Goal: Task Accomplishment & Management: Manage account settings

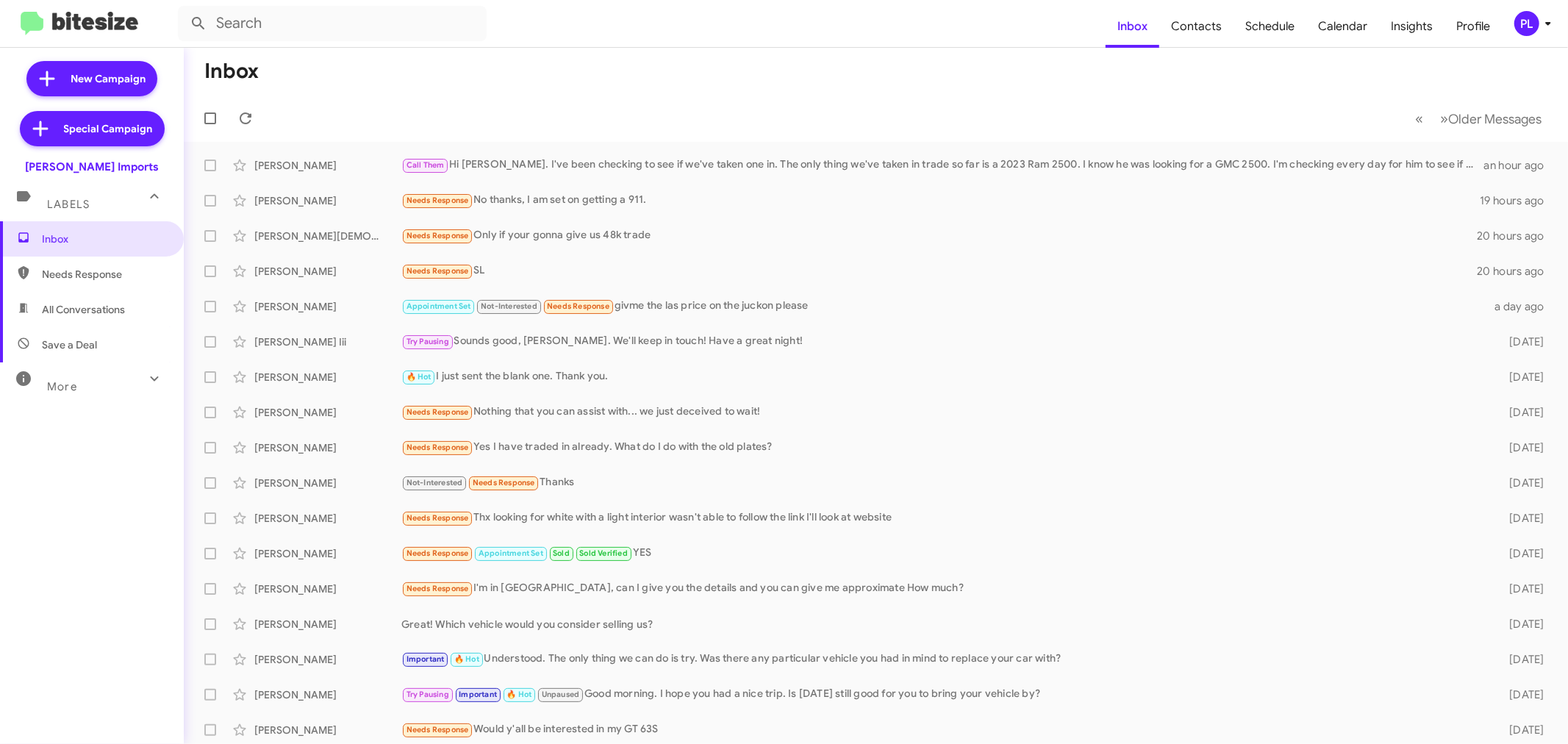
click at [1533, 26] on div "PL" at bounding box center [1526, 23] width 25 height 25
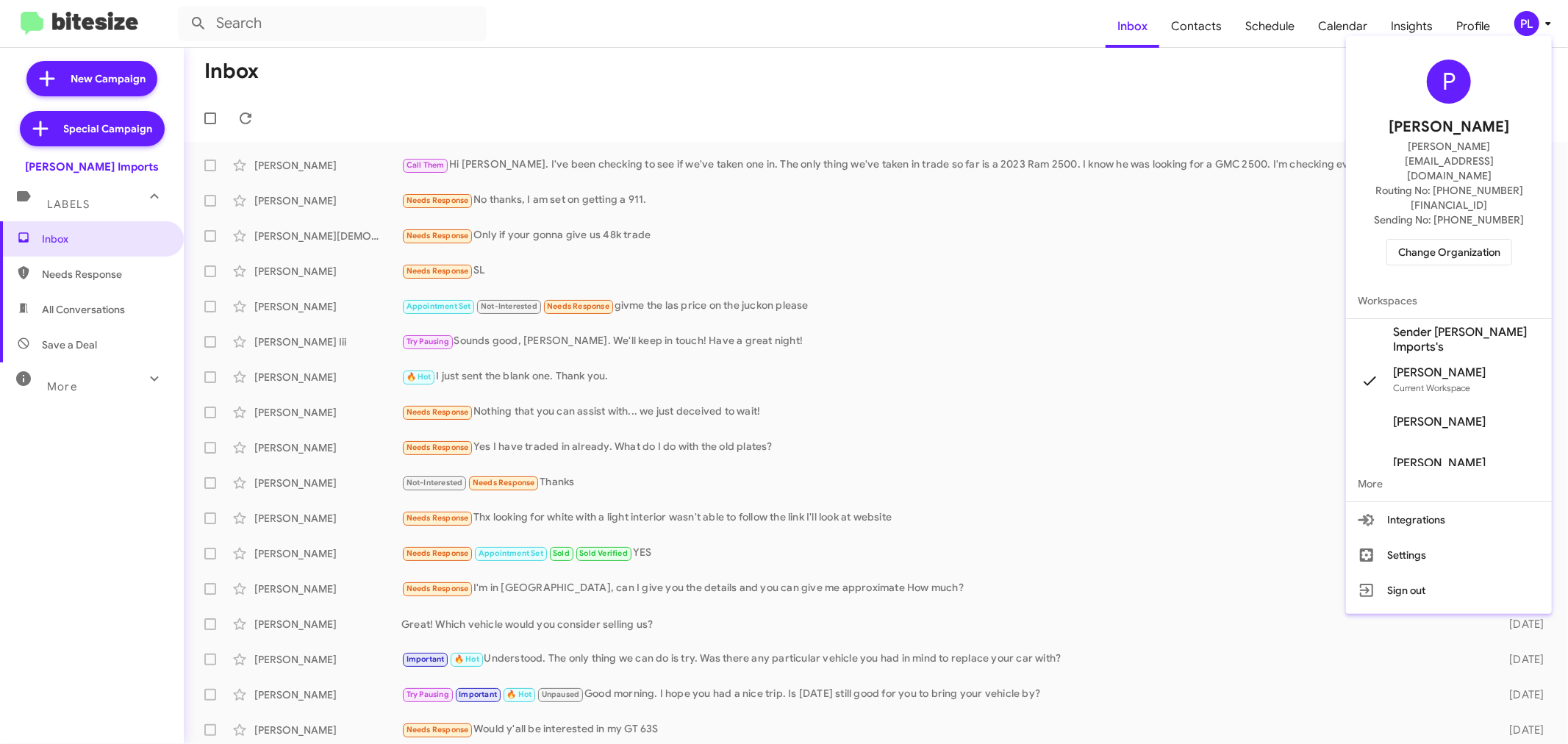
click at [1427, 240] on span "Change Organization" at bounding box center [1449, 252] width 102 height 25
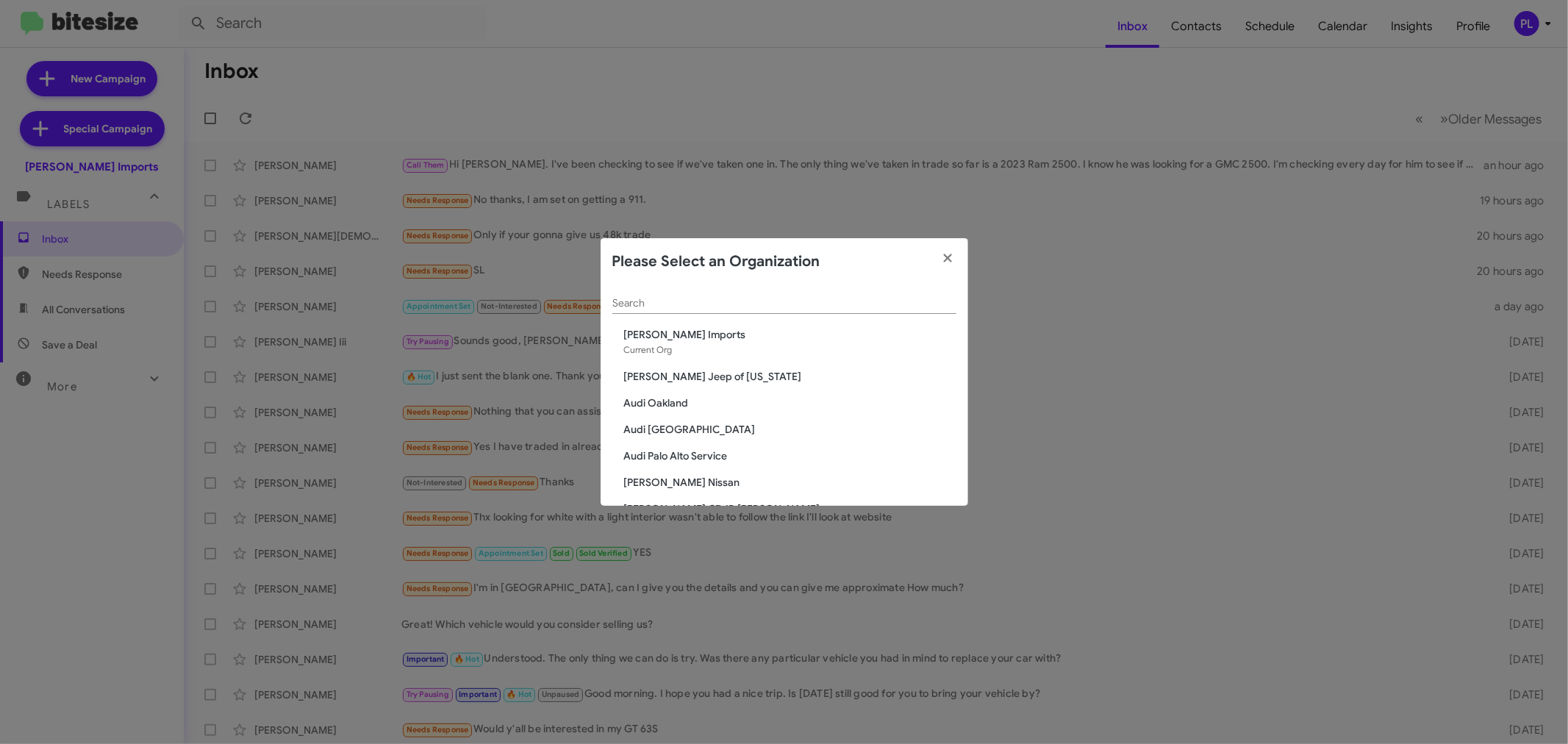
click at [698, 307] on input "Search" at bounding box center [785, 303] width 344 height 12
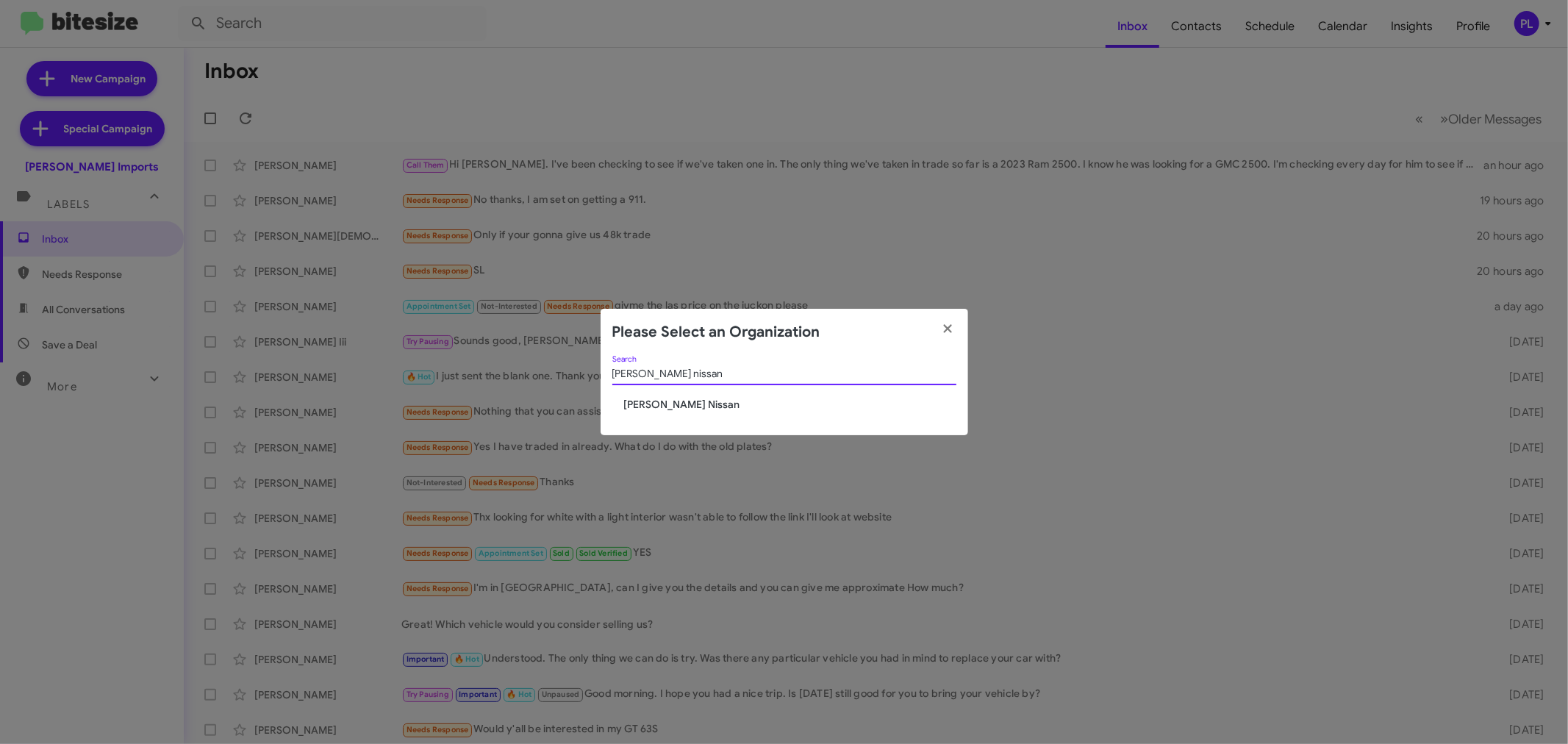
type input "ed hicks nissan"
click at [644, 401] on span "[PERSON_NAME] Nissan" at bounding box center [790, 404] width 332 height 15
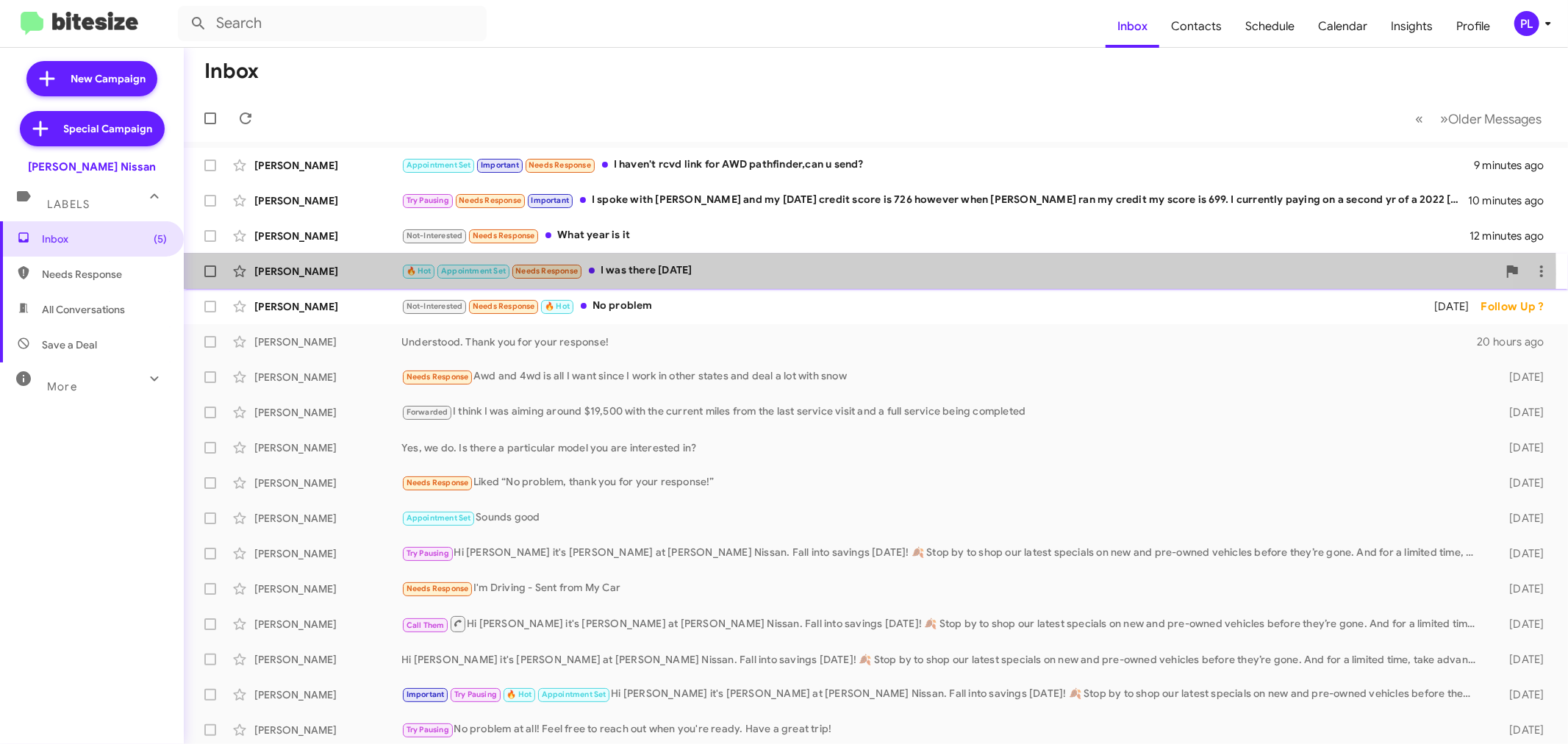
click at [694, 274] on div "🔥 Hot Appointment Set Needs Response I was there [DATE]" at bounding box center [949, 271] width 1096 height 17
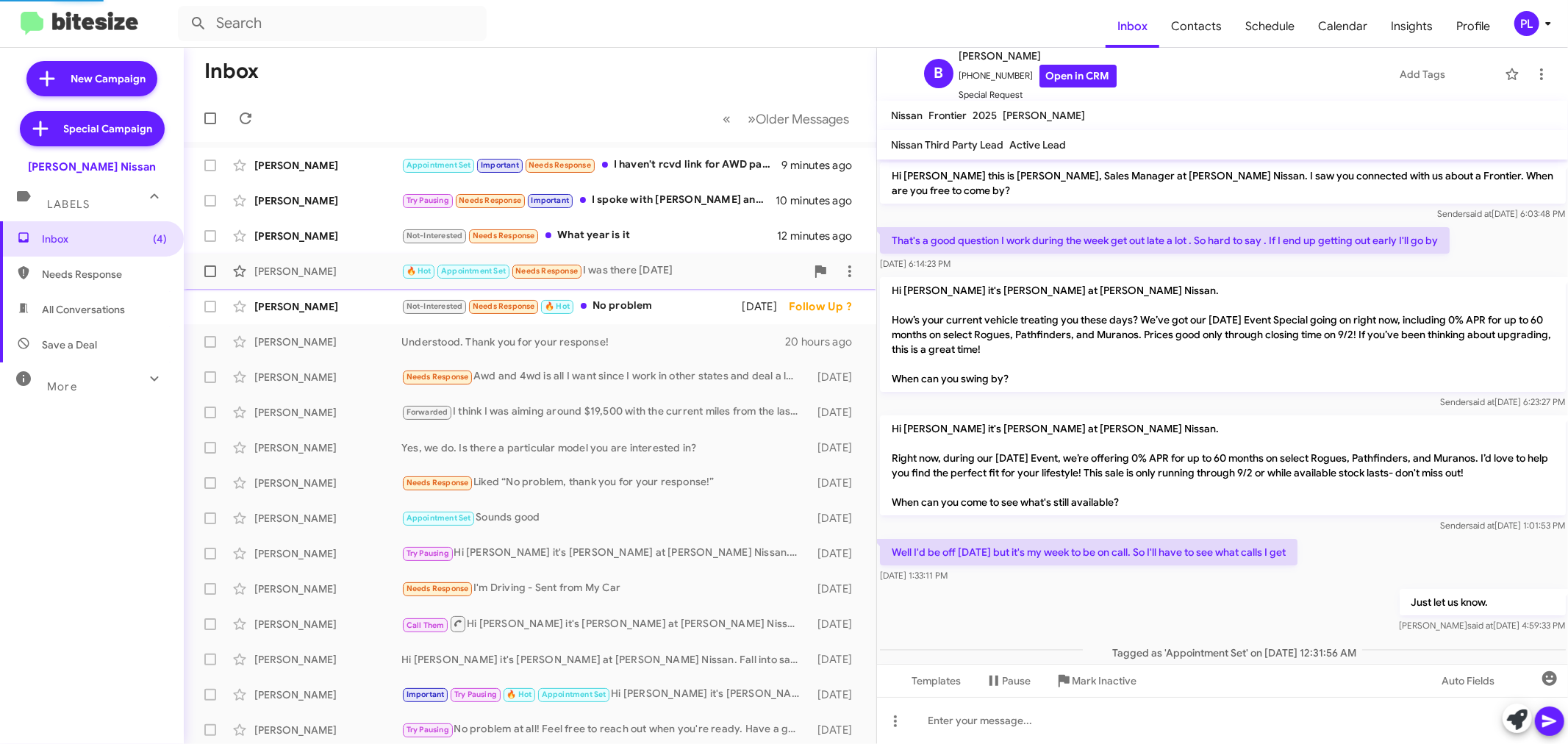
scroll to position [220, 0]
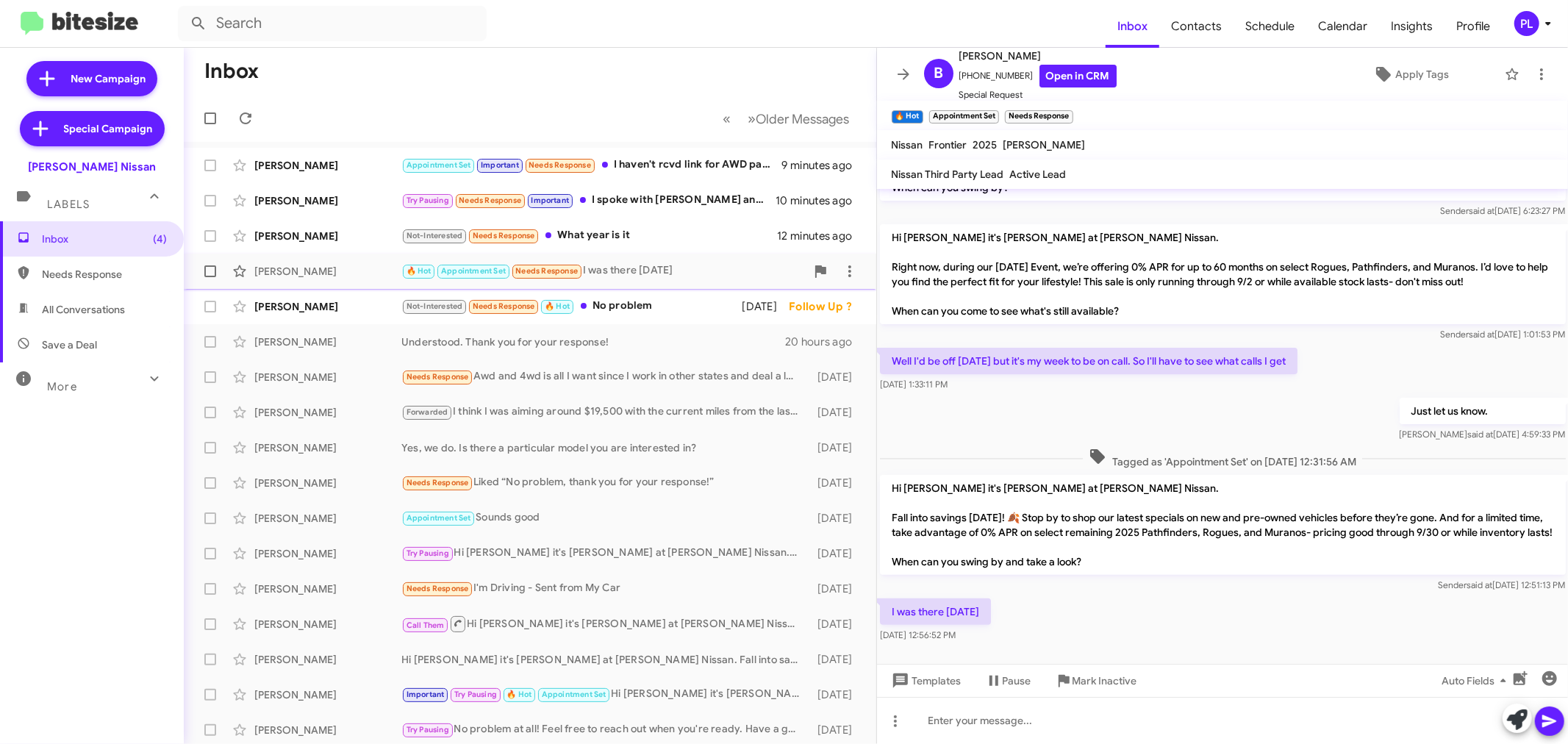
click at [212, 266] on span at bounding box center [211, 272] width 12 height 12
click at [210, 277] on input "checkbox" at bounding box center [210, 277] width 1 height 1
checkbox input "true"
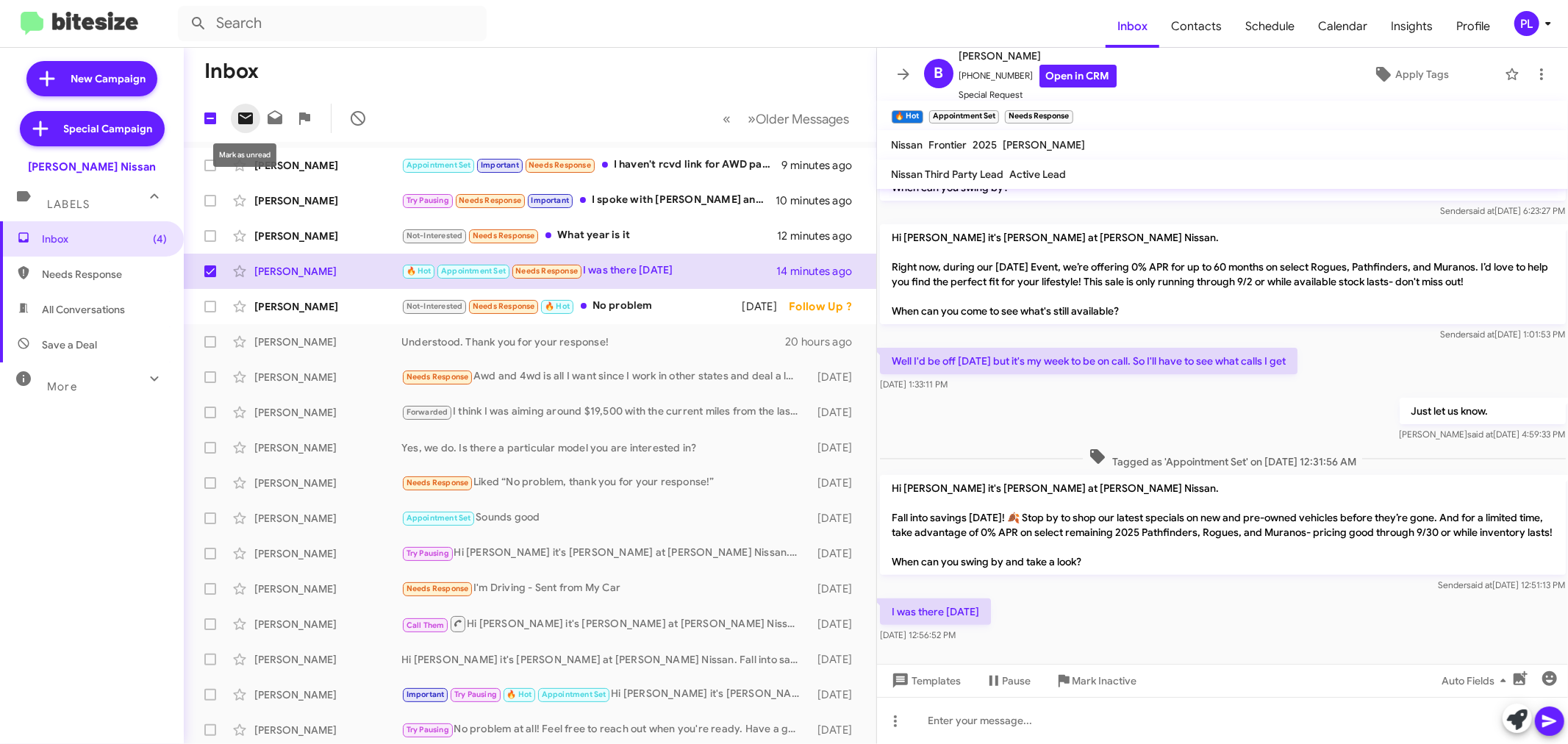
click at [250, 117] on icon at bounding box center [245, 118] width 15 height 12
click at [1549, 30] on icon at bounding box center [1548, 23] width 18 height 18
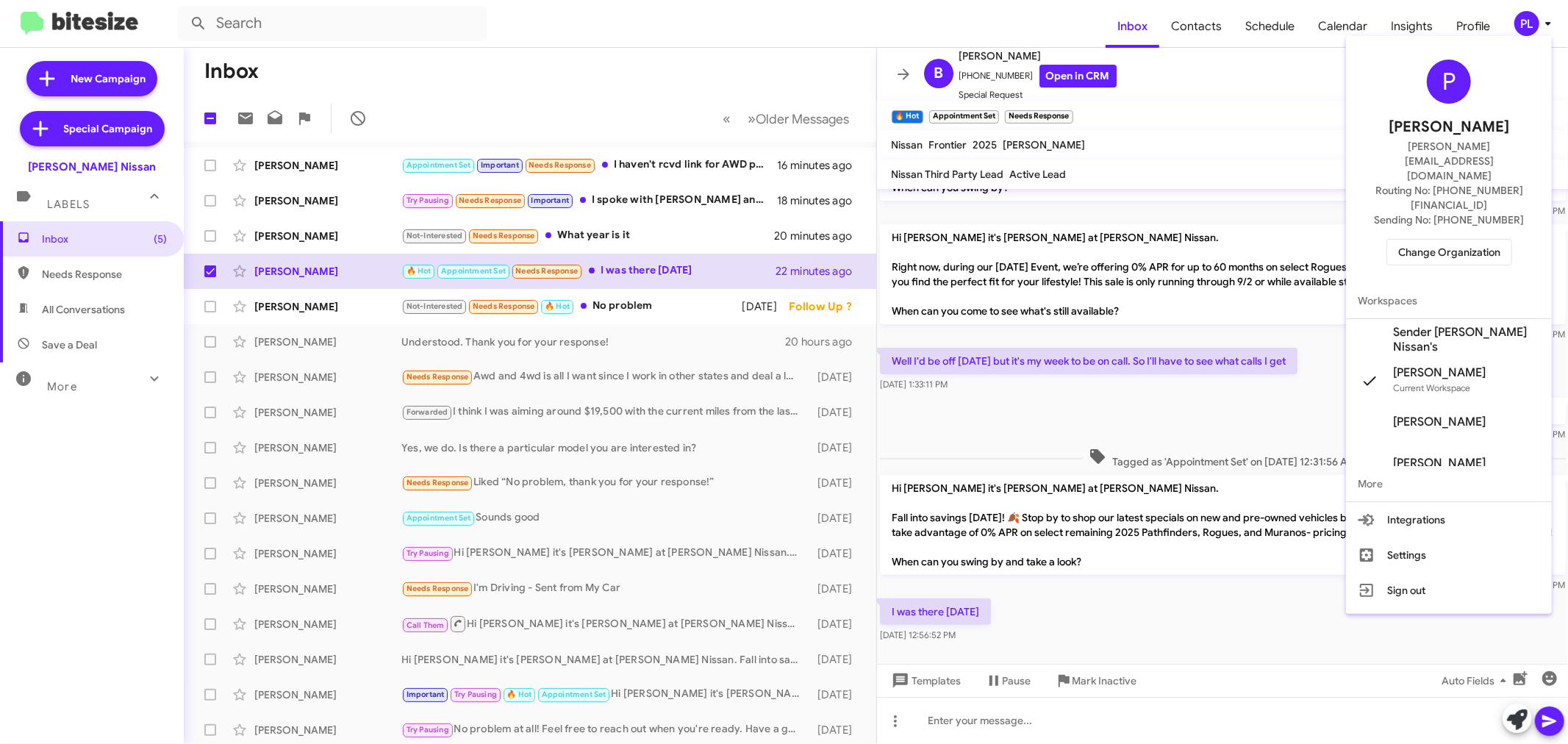
click at [1459, 240] on span "Change Organization" at bounding box center [1449, 252] width 102 height 25
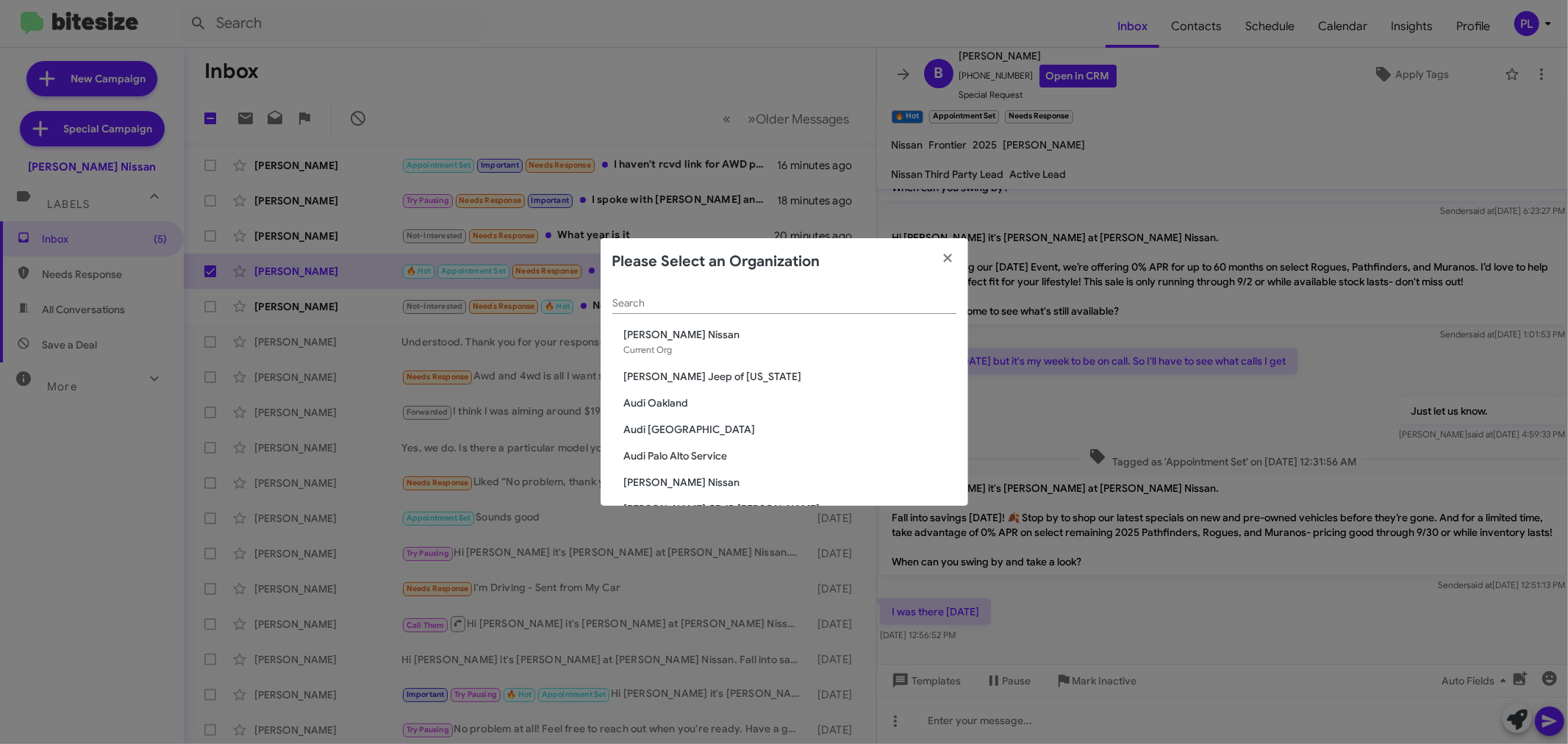
click at [810, 303] on input "Search" at bounding box center [785, 303] width 344 height 12
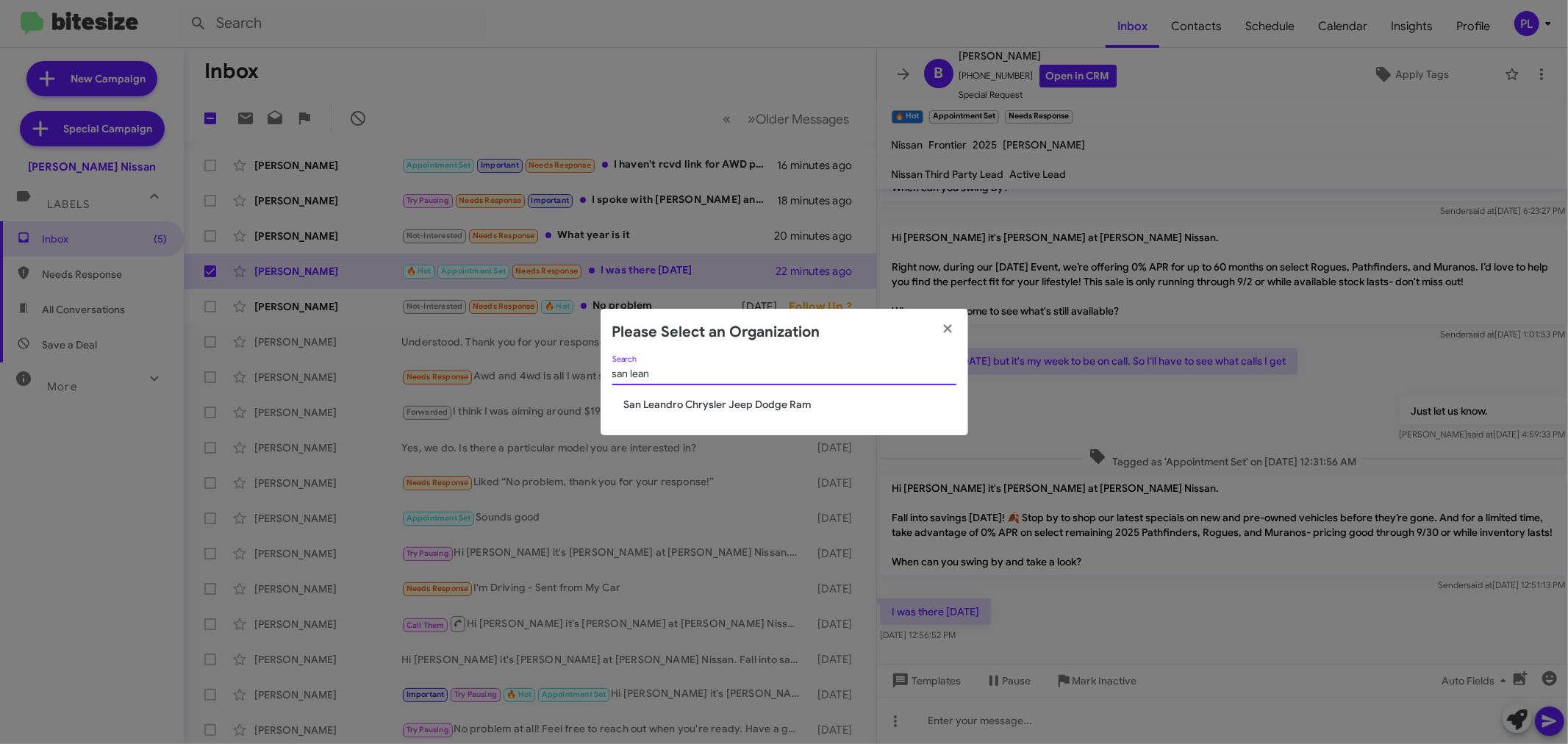
type input "san lean"
click at [760, 406] on span "San Leandro Chrysler Jeep Dodge Ram" at bounding box center [790, 404] width 332 height 15
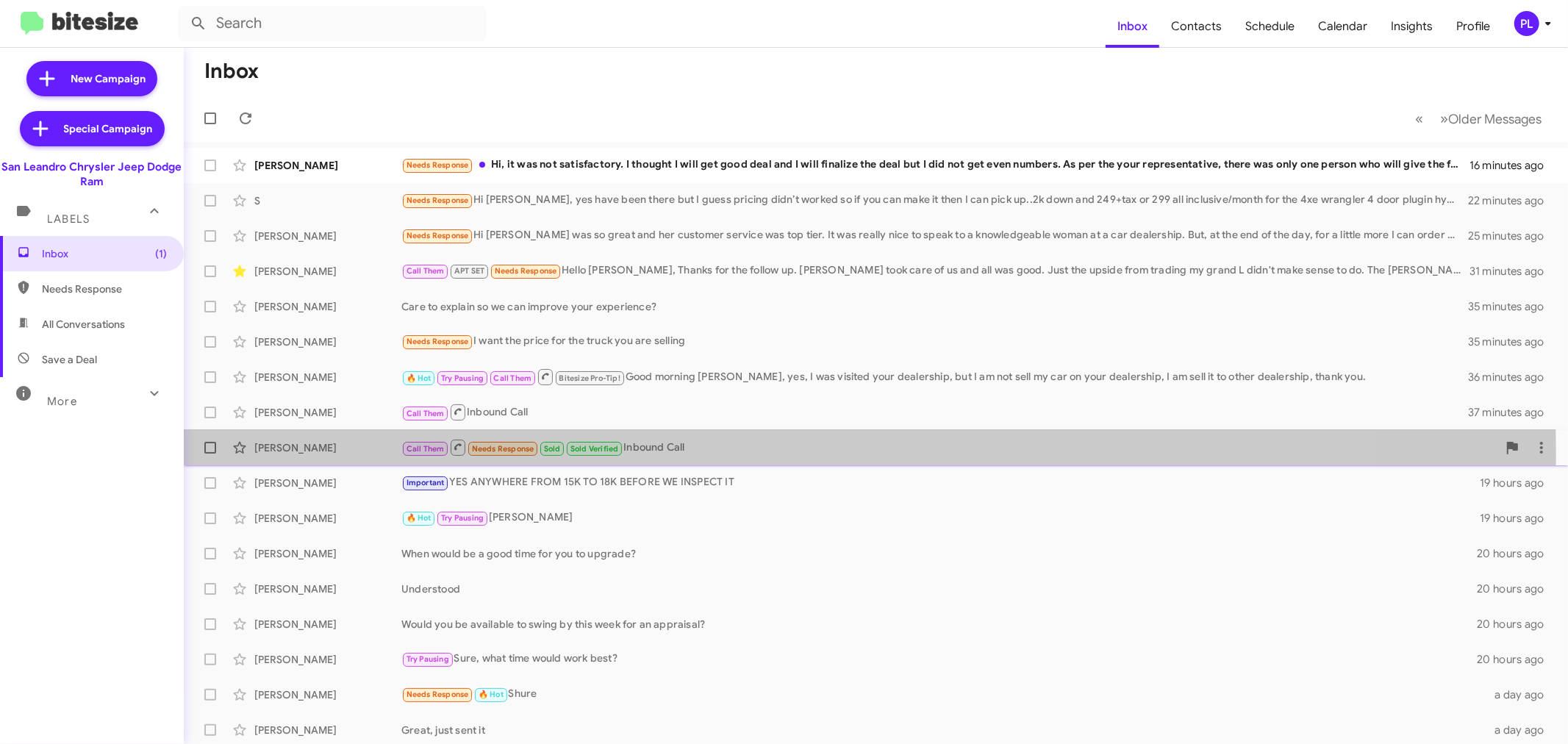
click at [625, 453] on div "Call Them Needs Response Sold Sold Verified Inbound Call" at bounding box center [949, 447] width 1096 height 18
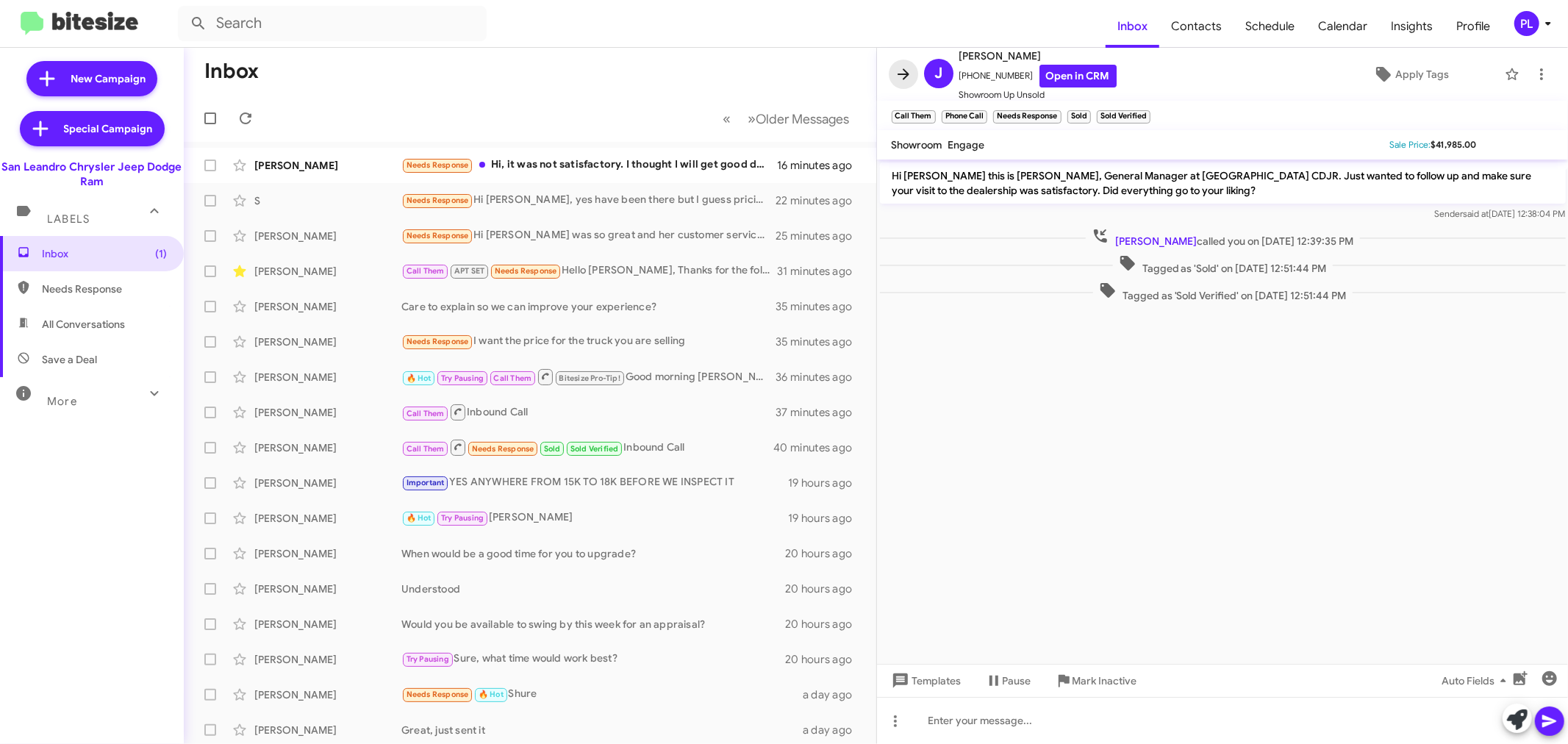
click at [902, 71] on icon at bounding box center [903, 74] width 18 height 18
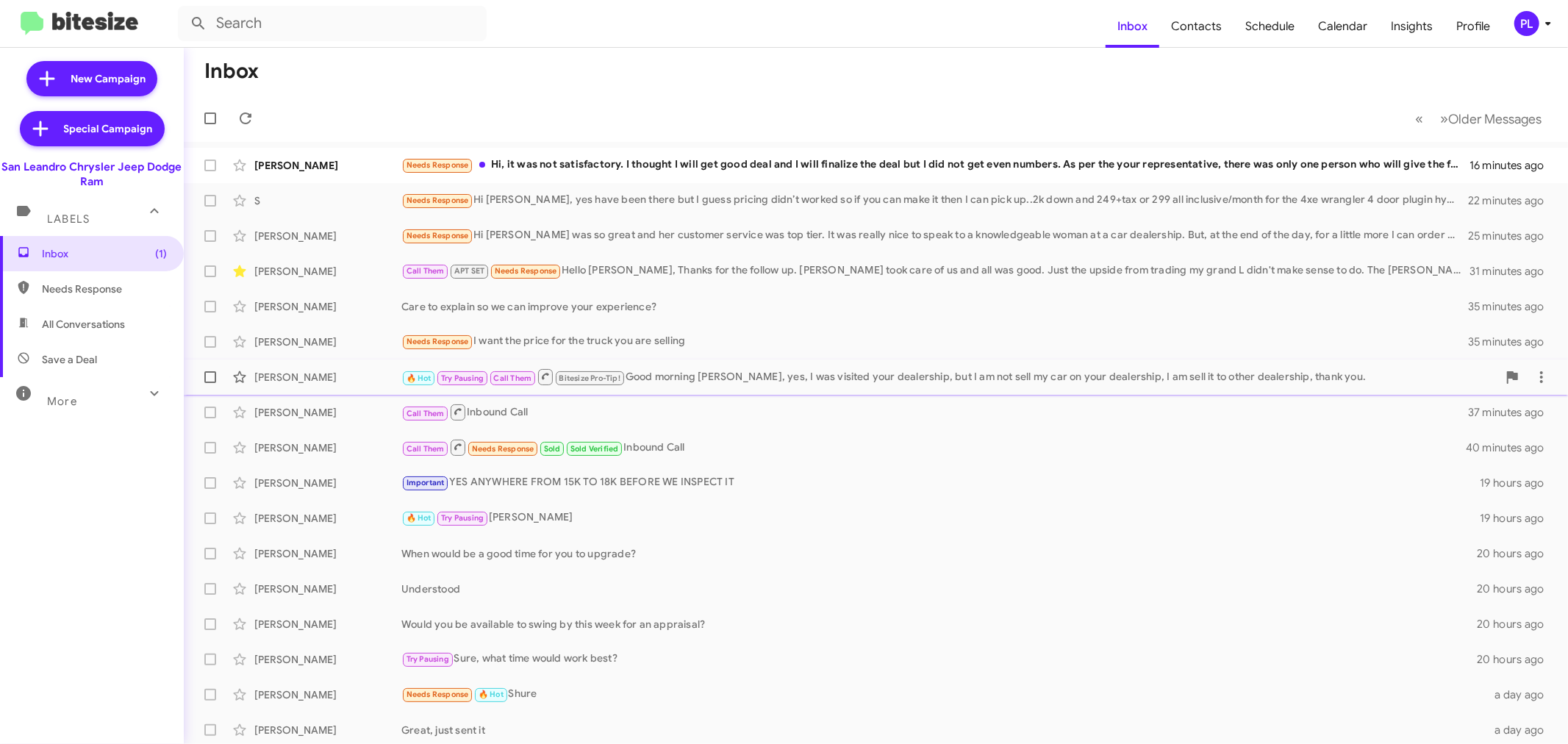
click at [680, 377] on div "🔥 Hot Try Pausing Call Them Bitesize Pro-Tip! Good morning [PERSON_NAME], yes, …" at bounding box center [949, 376] width 1096 height 18
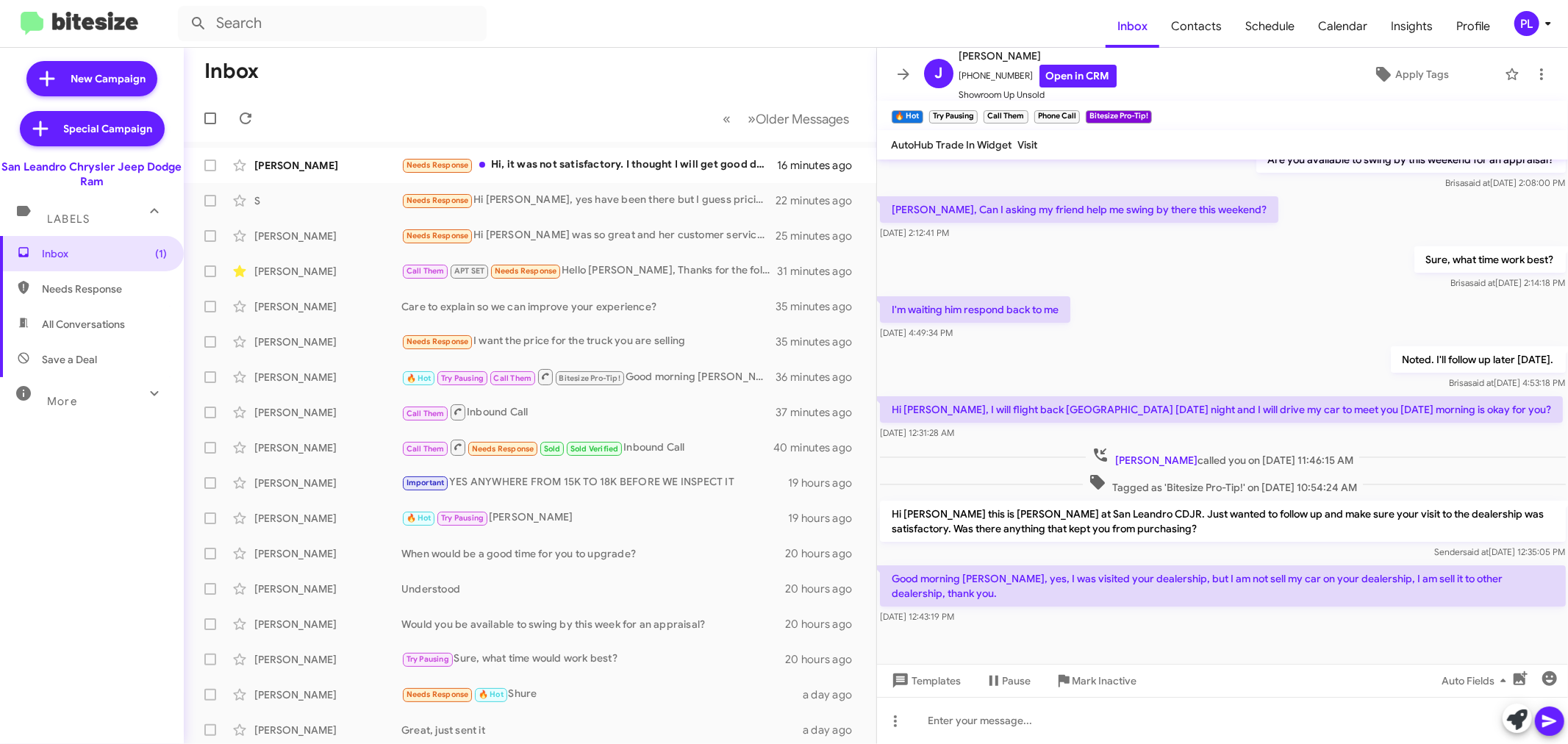
scroll to position [137, 0]
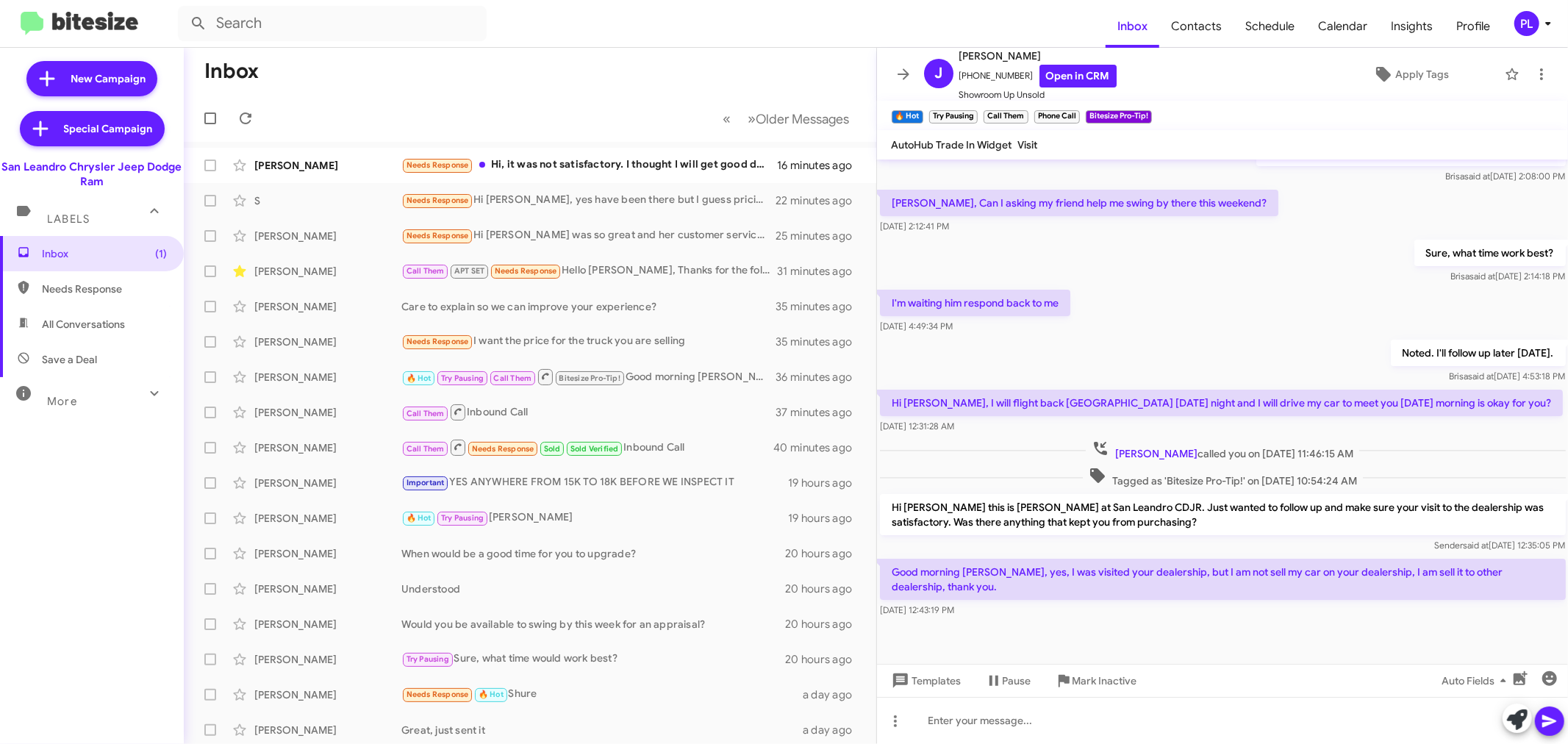
click at [901, 64] on button at bounding box center [903, 74] width 29 height 29
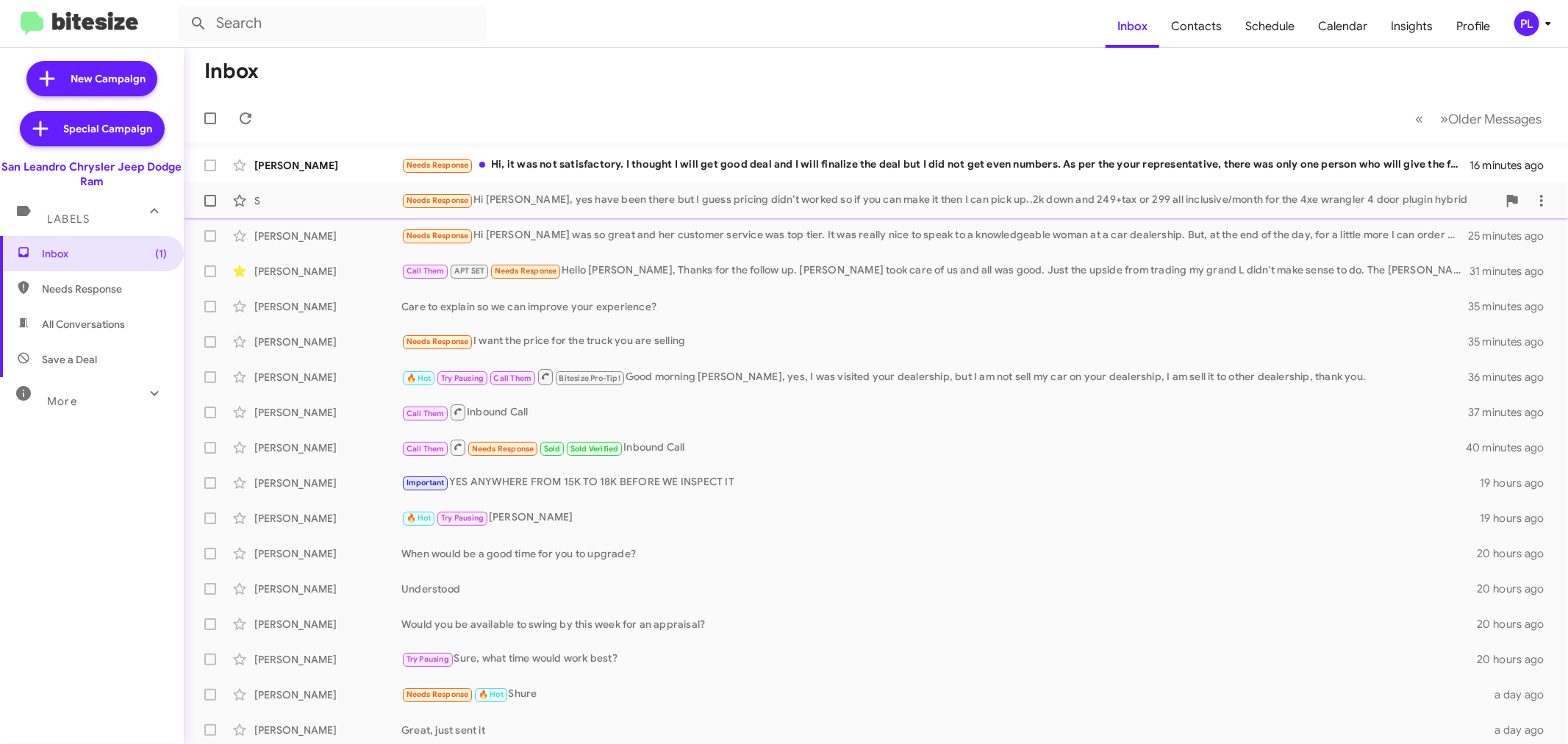
click at [929, 200] on div "Needs Response Hi [PERSON_NAME], yes have been there but I guess pricing didn’t…" at bounding box center [949, 201] width 1096 height 17
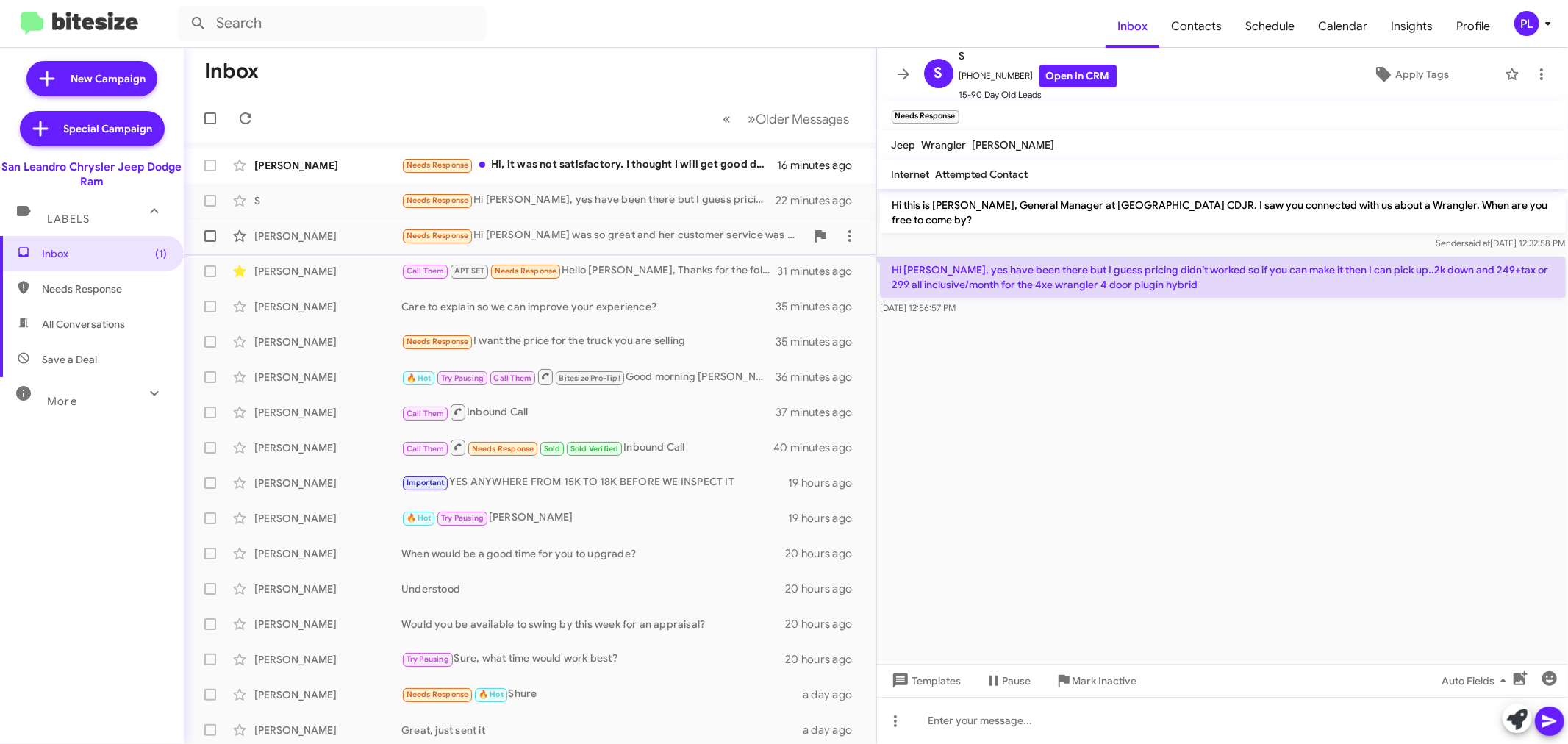
click at [597, 241] on div "Needs Response Hi [PERSON_NAME] was so great and her customer service was top t…" at bounding box center [603, 236] width 404 height 17
click at [619, 278] on div "Call Them APT SET Needs Response Hello [PERSON_NAME], Thanks for the follow up.…" at bounding box center [603, 271] width 404 height 17
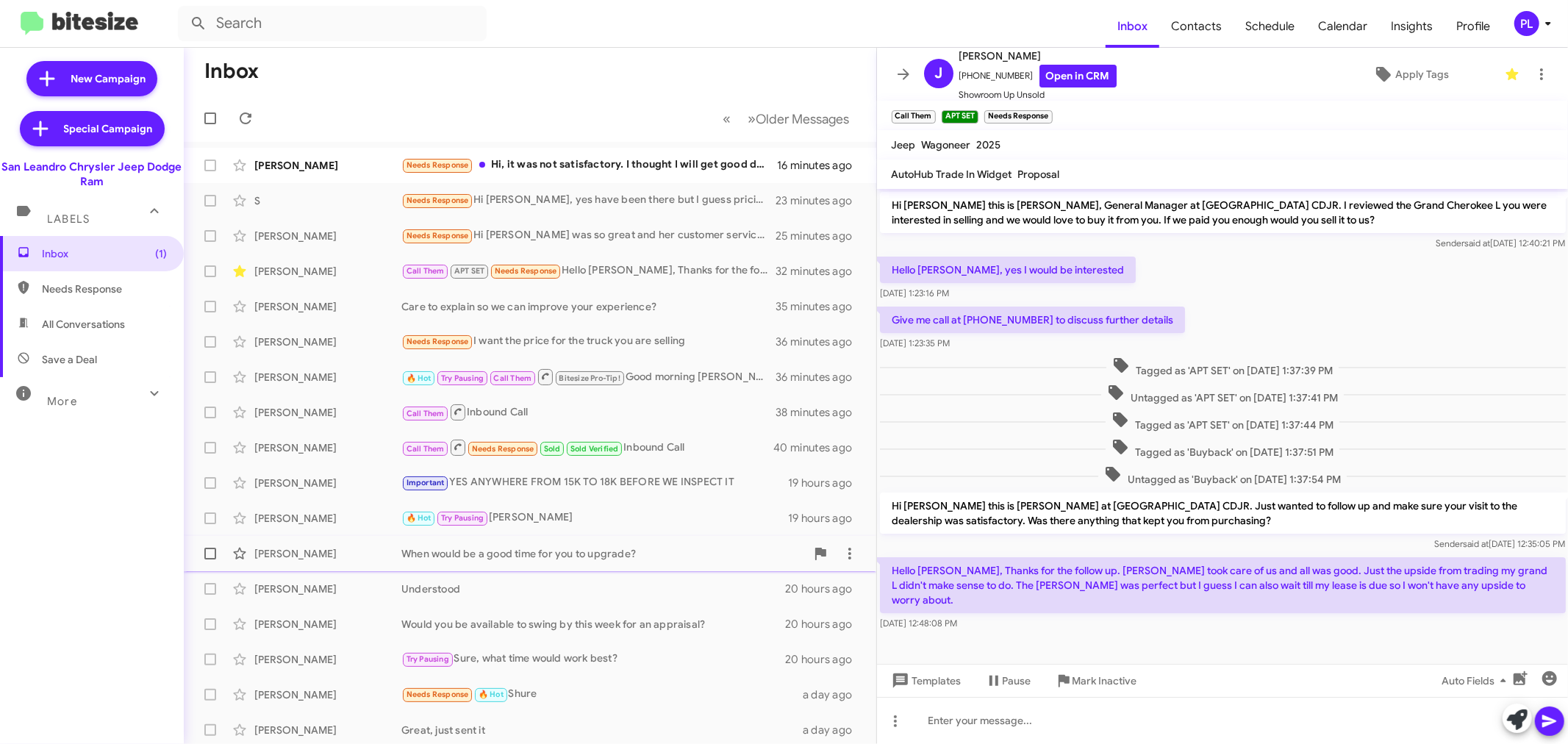
click at [290, 543] on div "[PERSON_NAME] When would be a good time for you to upgrade? 20 hours ago" at bounding box center [530, 554] width 669 height 29
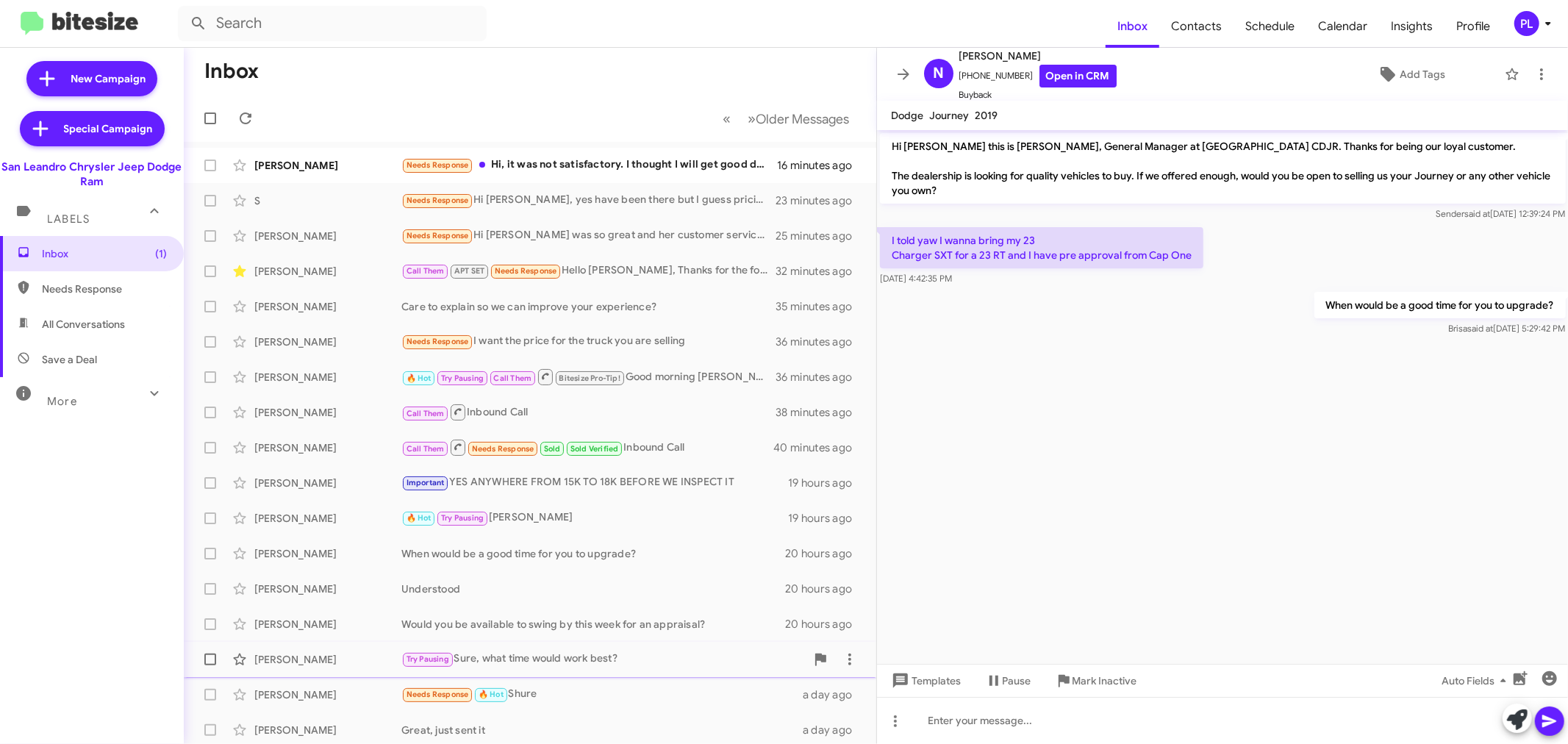
click at [296, 660] on div "[PERSON_NAME]" at bounding box center [328, 659] width 147 height 15
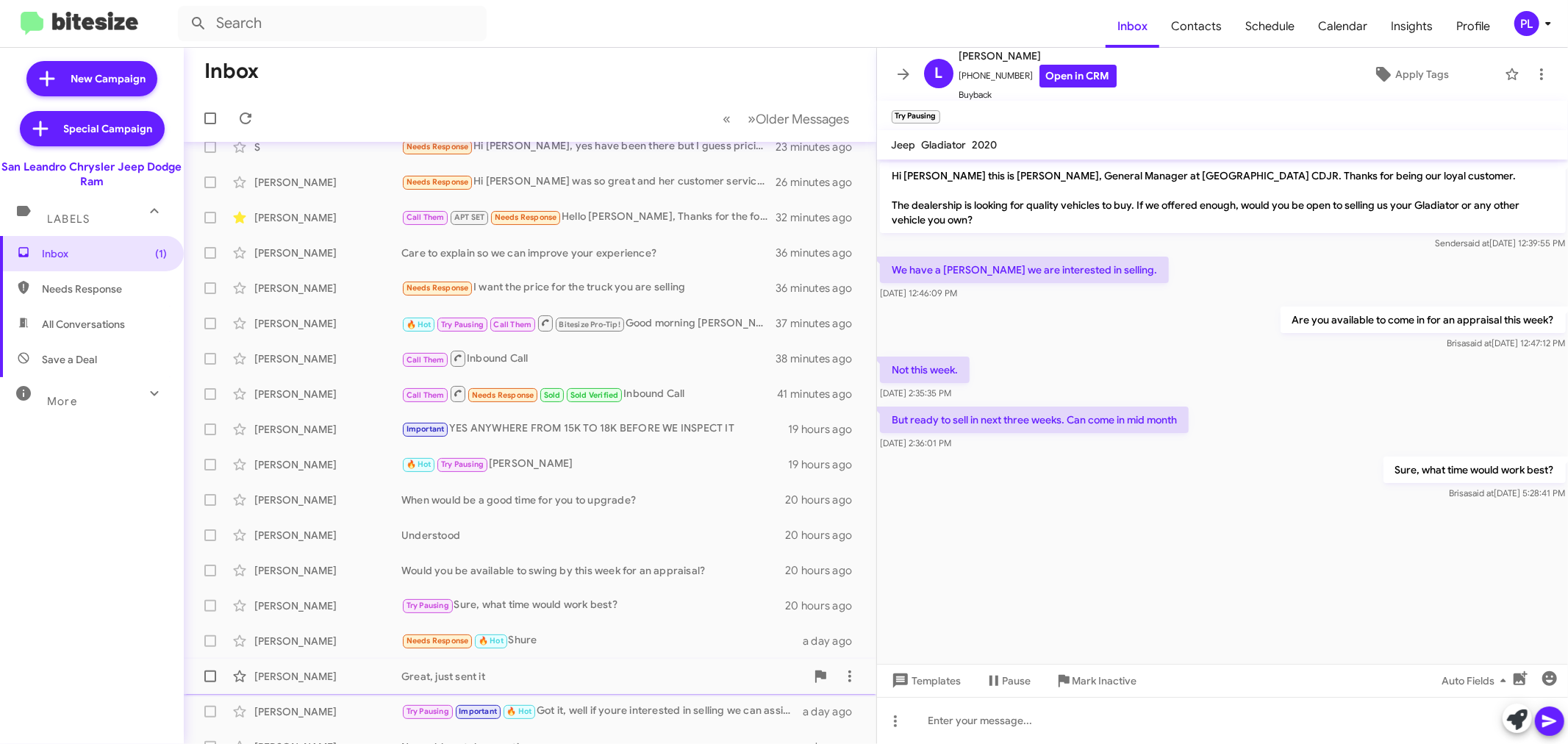
scroll to position [109, 0]
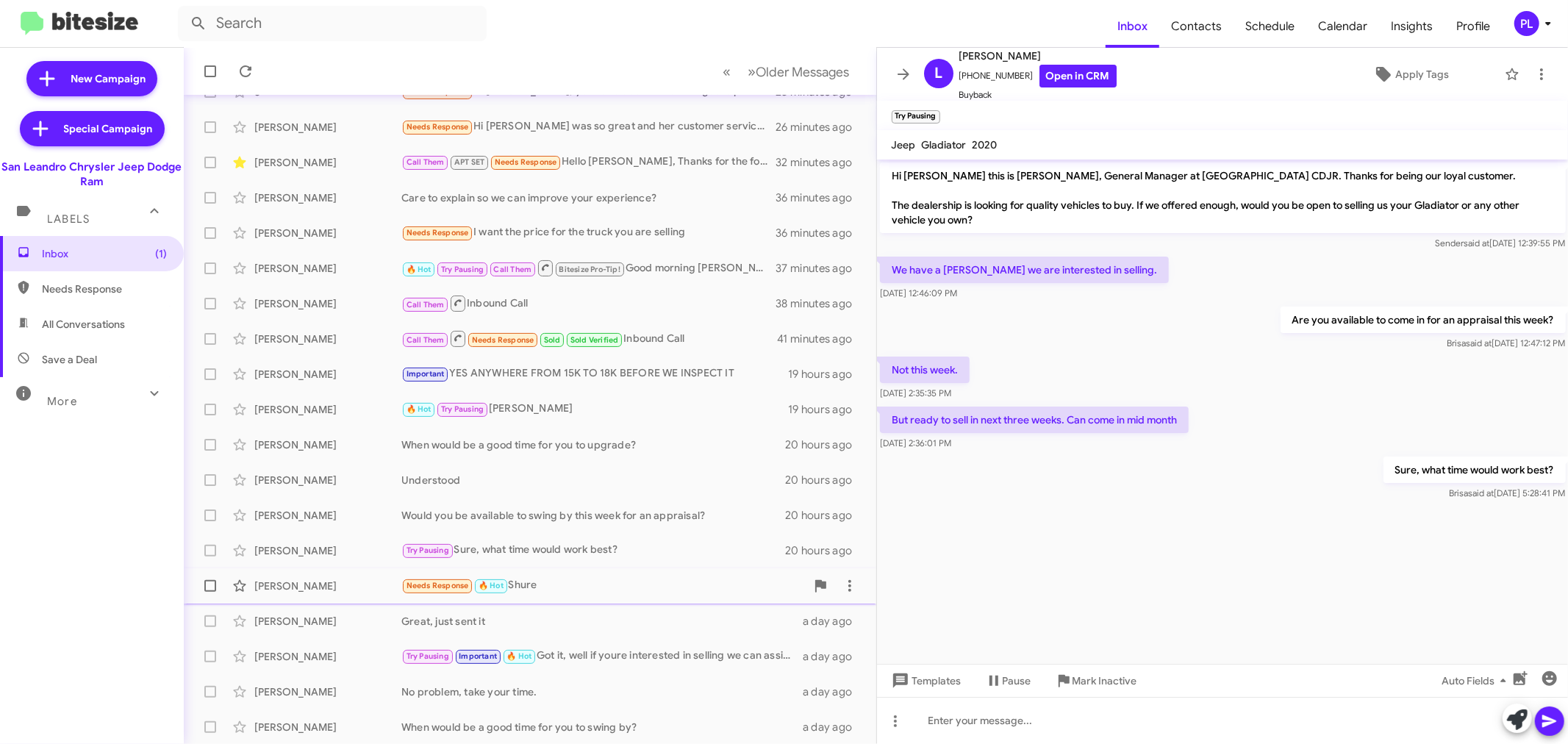
click at [546, 591] on div "Needs Response 🔥 Hot Shure" at bounding box center [603, 585] width 404 height 17
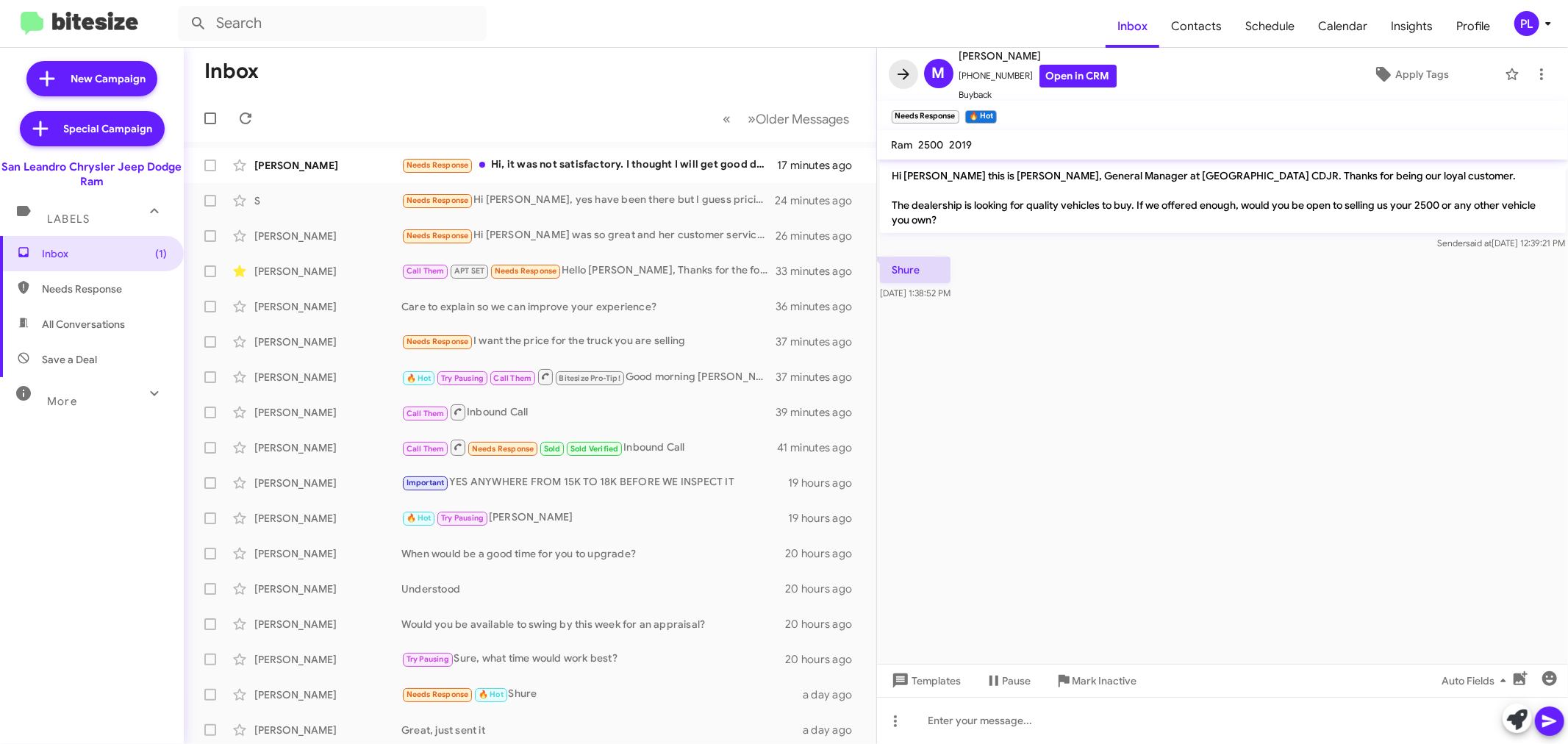
click at [907, 75] on icon at bounding box center [904, 74] width 12 height 11
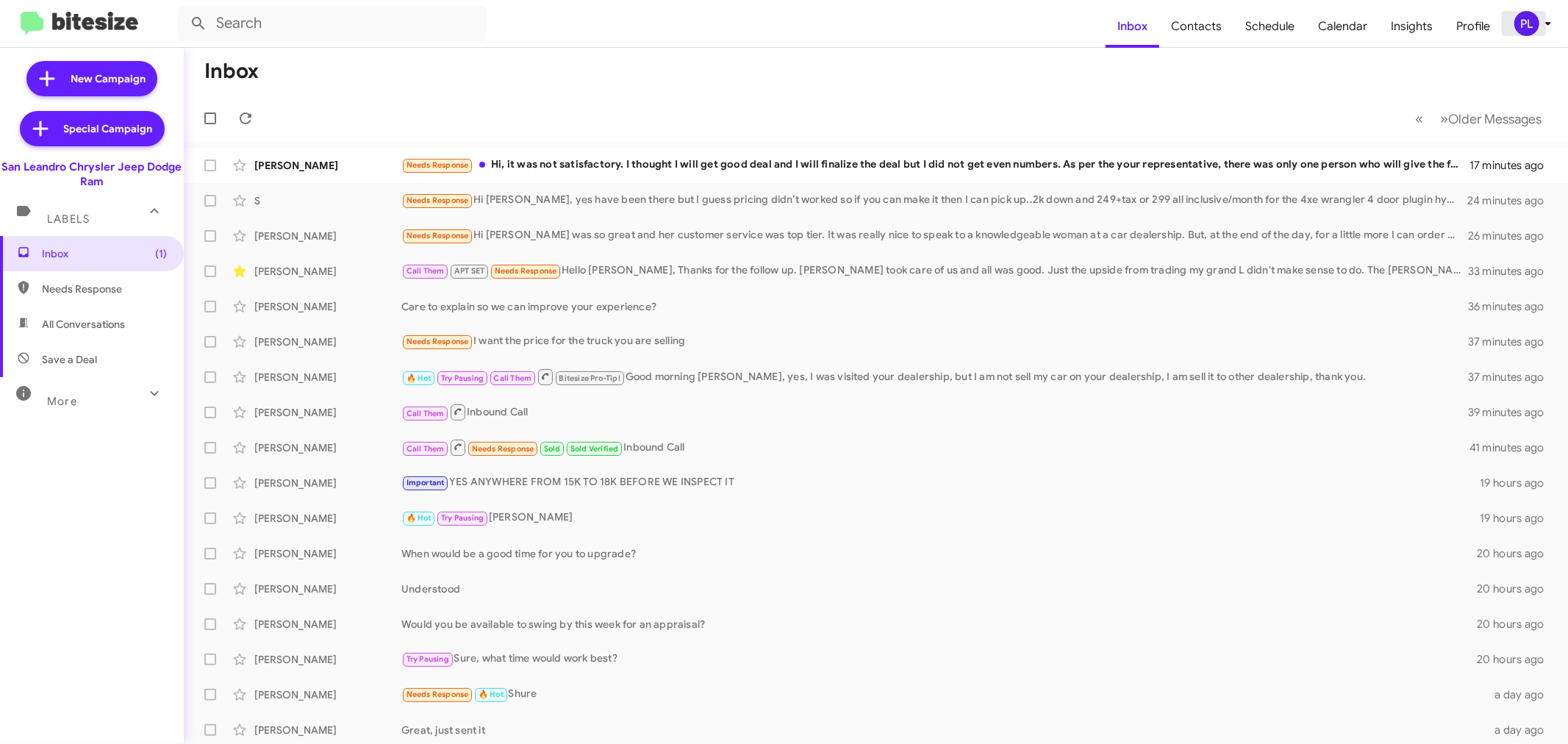
click at [1550, 23] on icon at bounding box center [1548, 24] width 5 height 3
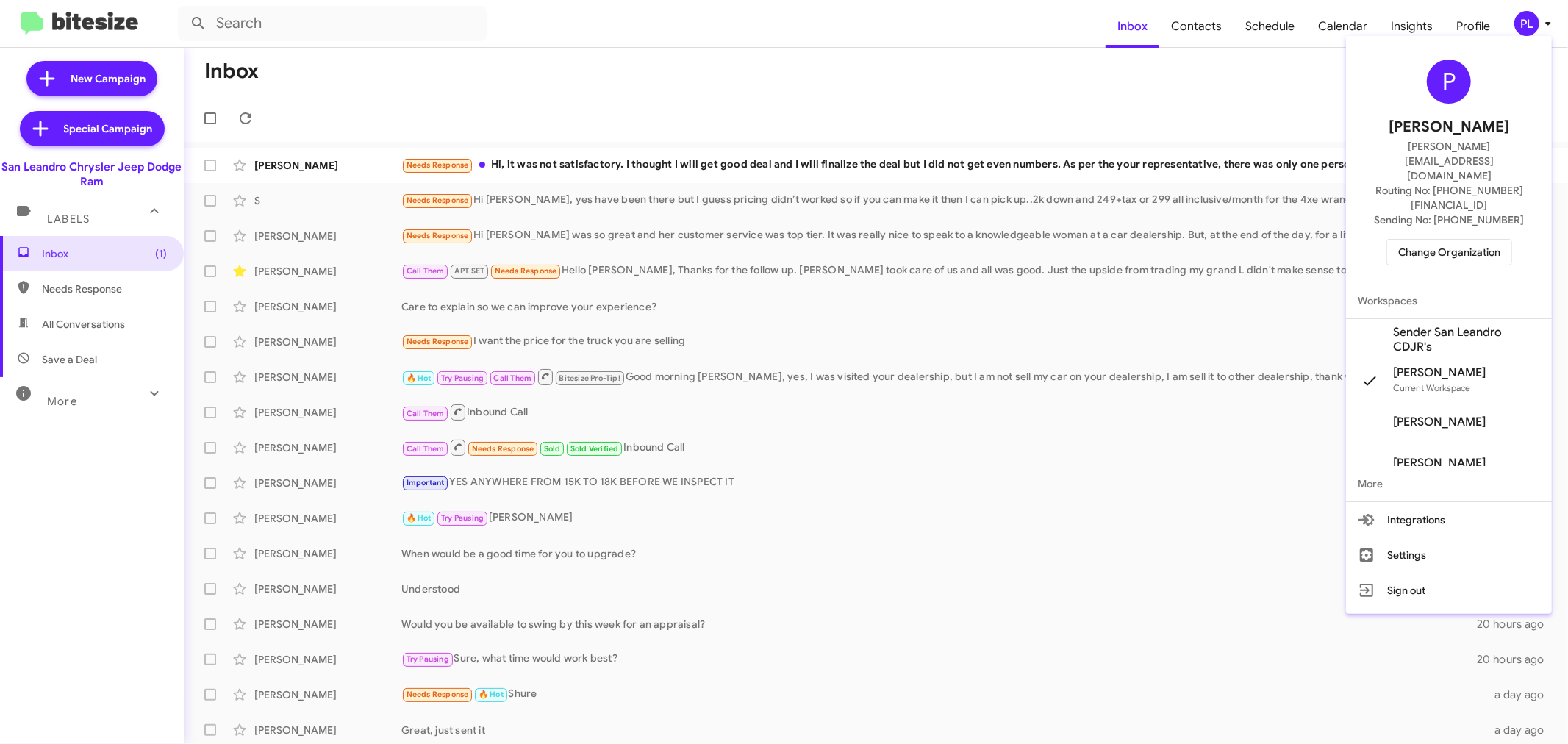
click at [1486, 240] on span "Change Organization" at bounding box center [1449, 252] width 102 height 25
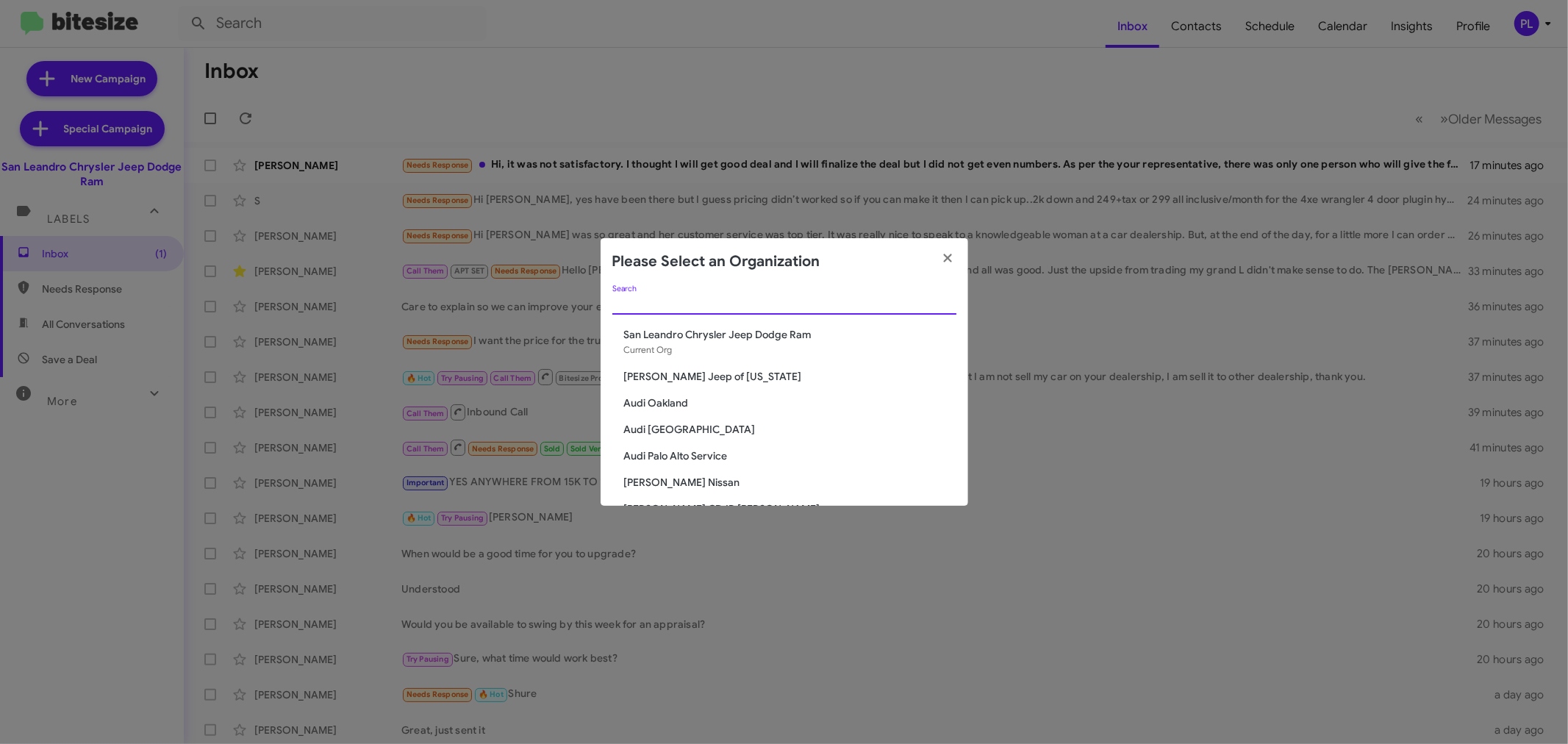
click at [774, 302] on input "Search" at bounding box center [785, 303] width 344 height 12
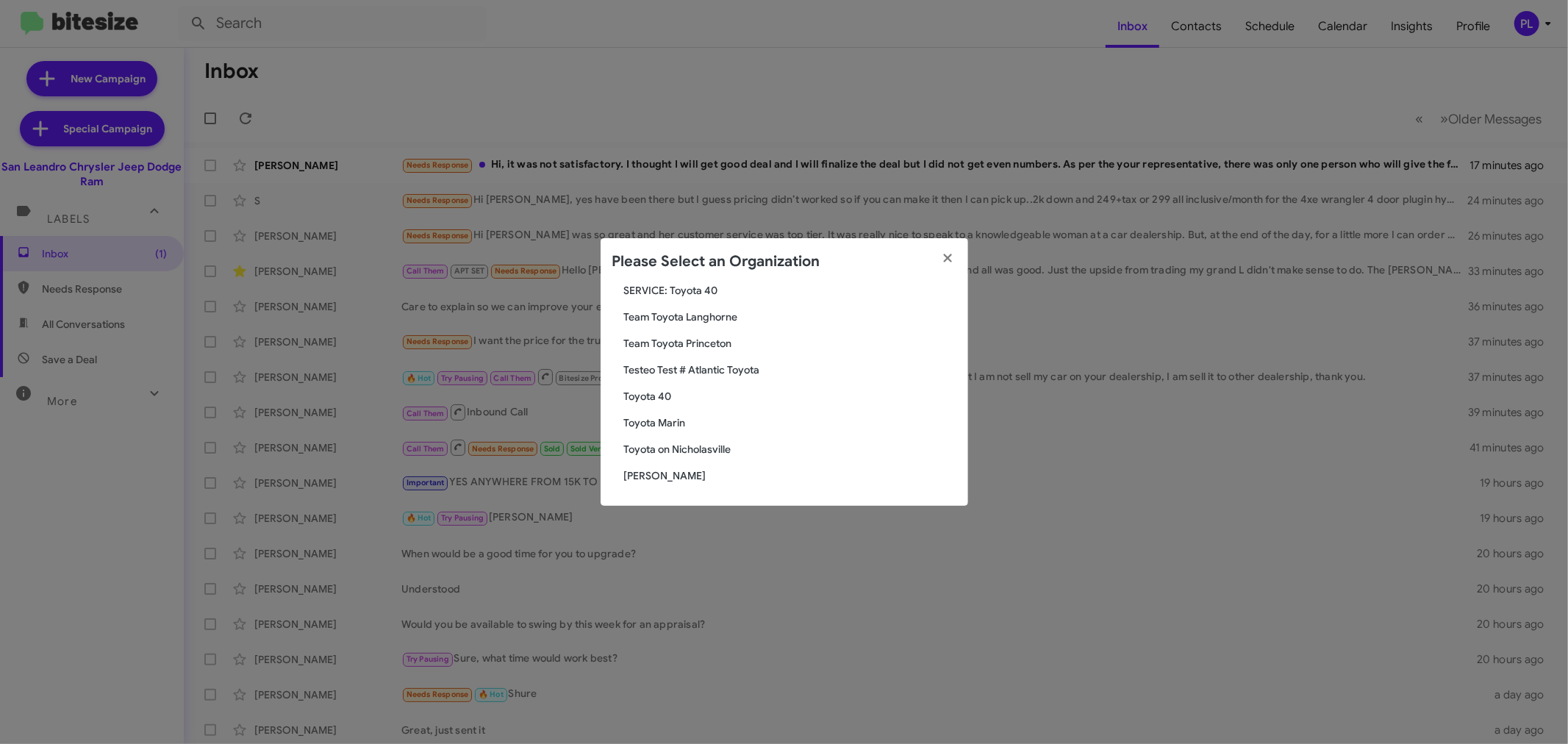
type input "toyo"
click at [681, 420] on span "Toyota Marin" at bounding box center [790, 423] width 332 height 15
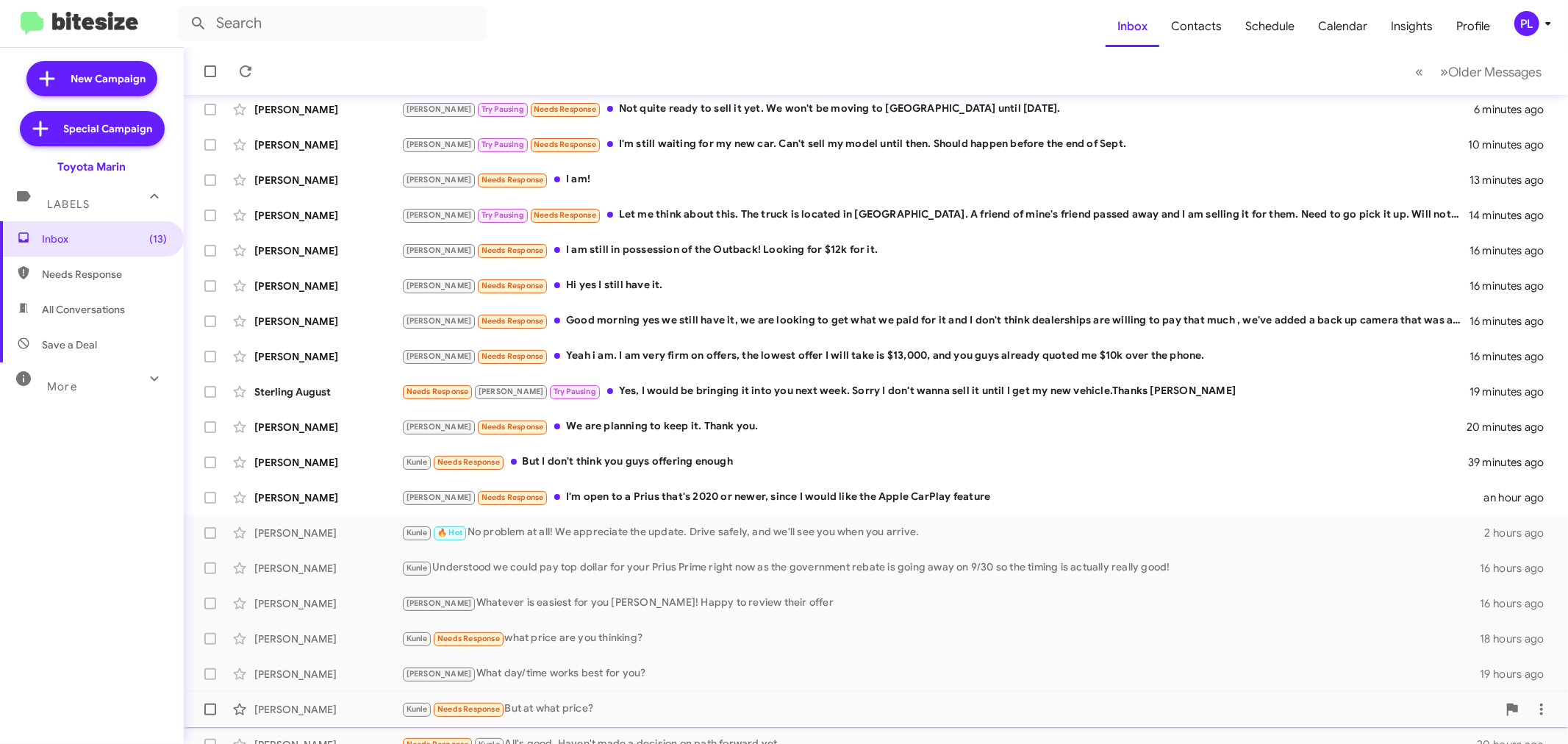
scroll to position [109, 0]
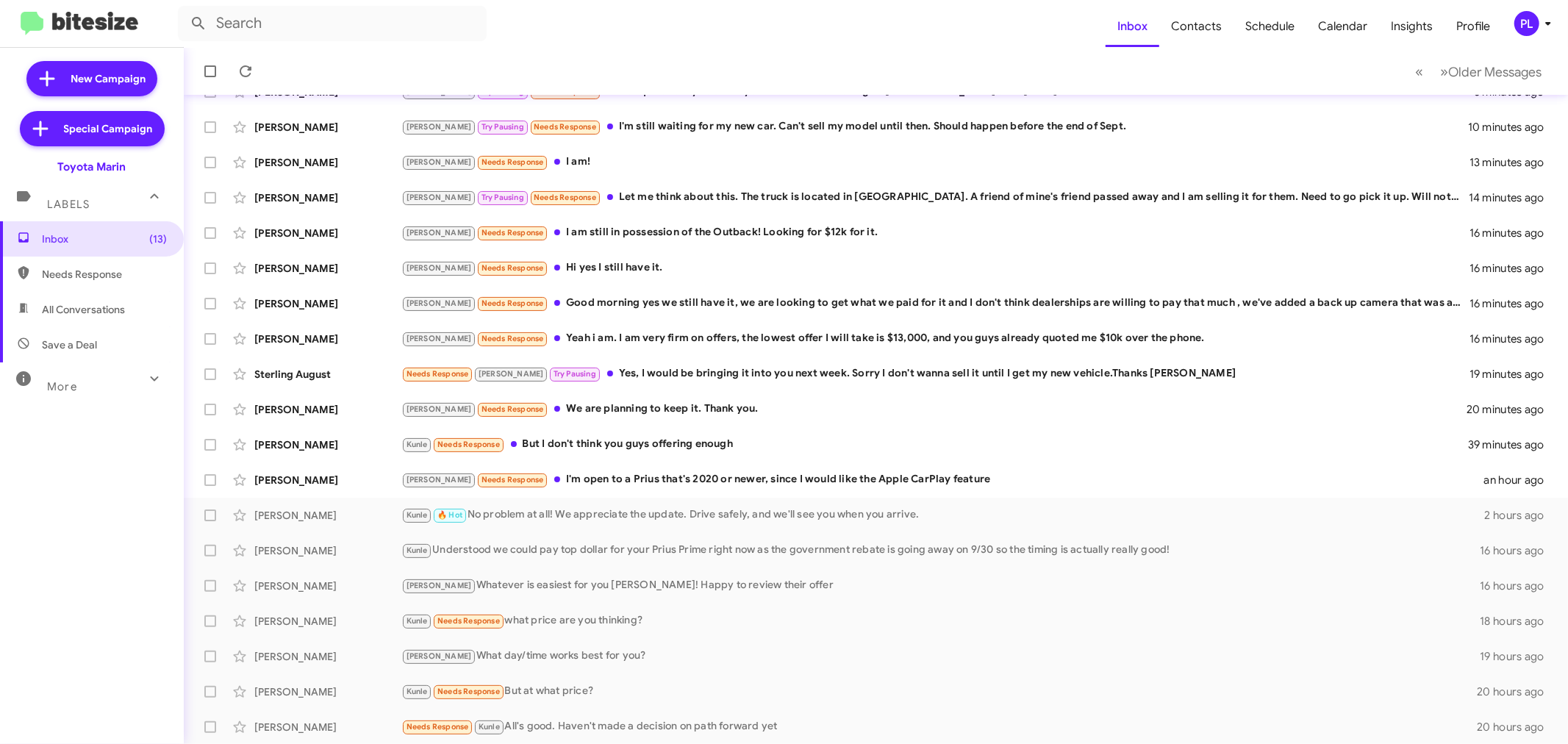
click at [68, 383] on span "More" at bounding box center [62, 387] width 30 height 13
click at [78, 644] on span "Sold Responded" at bounding box center [81, 639] width 78 height 15
type input "in:sold-verified"
